Goal: Task Accomplishment & Management: Use online tool/utility

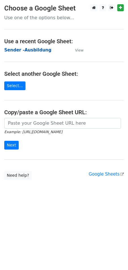
click at [25, 50] on strong "Sender -Ausbildung" at bounding box center [27, 49] width 47 height 5
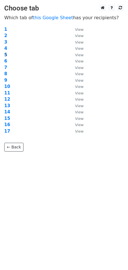
click at [5, 53] on strong "5" at bounding box center [5, 54] width 3 height 5
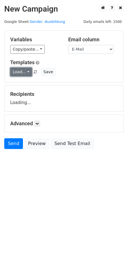
click at [24, 71] on link "Load..." at bounding box center [21, 72] width 22 height 9
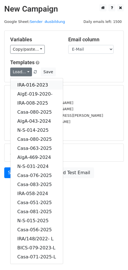
click at [31, 82] on link "IRA-016-2023" at bounding box center [36, 85] width 52 height 9
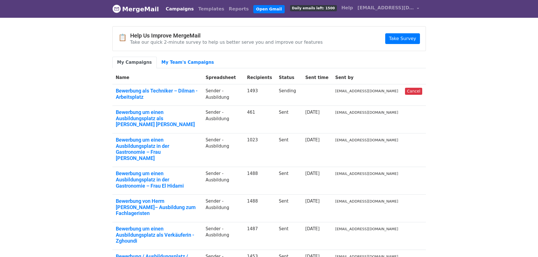
click at [66, 99] on body "MergeMail Campaigns Templates Reports Open Gmail Daily emails left: 1500 Help […" at bounding box center [269, 199] width 538 height 398
click at [416, 8] on link "[EMAIL_ADDRESS][DOMAIN_NAME]" at bounding box center [388, 8] width 66 height 13
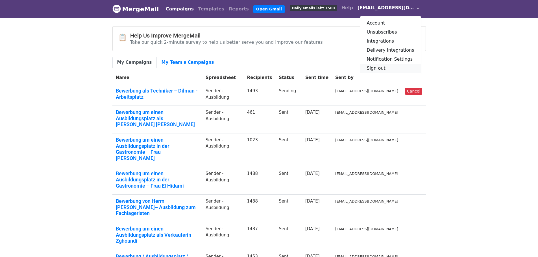
click at [385, 68] on link "Sign out" at bounding box center [390, 68] width 61 height 9
